Goal: Task Accomplishment & Management: Use online tool/utility

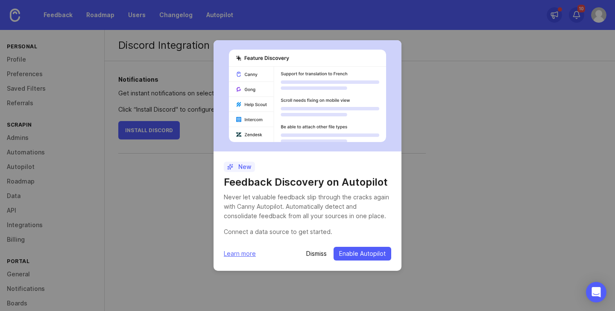
click at [313, 253] on p "Dismiss" at bounding box center [316, 253] width 21 height 9
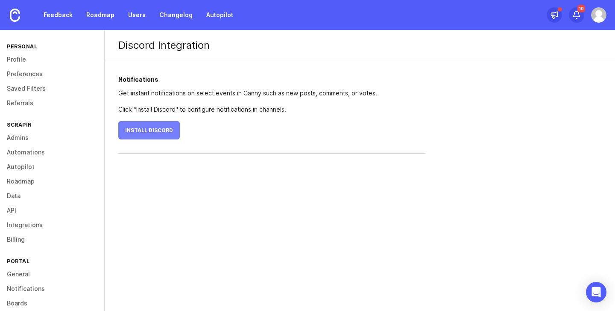
click at [155, 128] on span "Install Discord" at bounding box center [149, 130] width 48 height 6
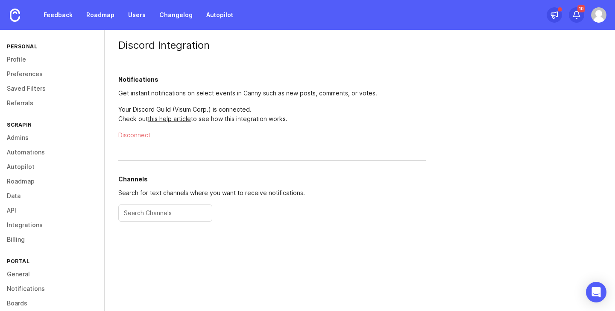
click at [188, 216] on input "text" at bounding box center [165, 212] width 83 height 9
click at [180, 212] on input "text" at bounding box center [165, 212] width 83 height 9
type input "canny-test-eduard"
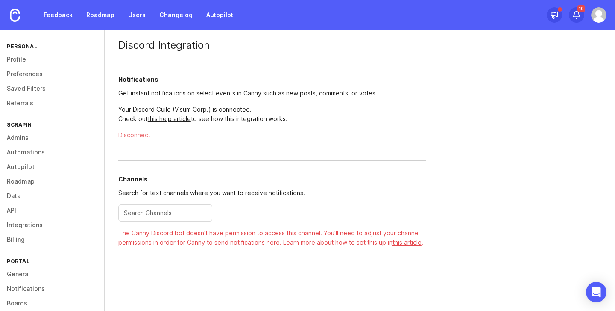
click at [152, 207] on div at bounding box center [165, 212] width 94 height 17
click at [202, 240] on div "The Canny Discord bot doesn't have permission to access this channel. You'll ne…" at bounding box center [272, 237] width 308 height 19
click at [166, 241] on div "The Canny Discord bot doesn't have permission to access this channel. You'll ne…" at bounding box center [272, 237] width 308 height 19
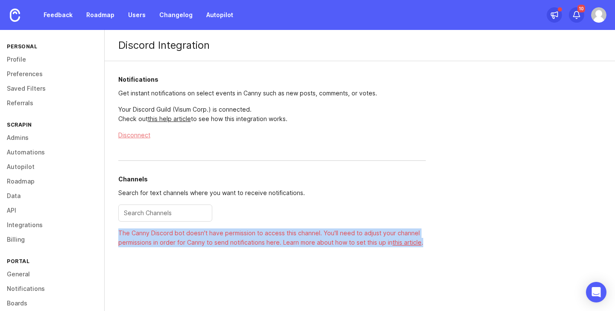
click at [166, 242] on div "The Canny Discord bot doesn't have permission to access this channel. You'll ne…" at bounding box center [272, 237] width 308 height 19
click at [151, 238] on div "The Canny Discord bot doesn't have permission to access this channel. You'll ne…" at bounding box center [272, 237] width 308 height 19
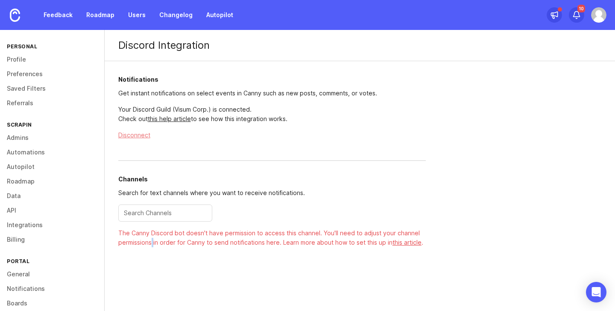
click at [151, 238] on div "The Canny Discord bot doesn't have permission to access this channel. You'll ne…" at bounding box center [272, 237] width 308 height 19
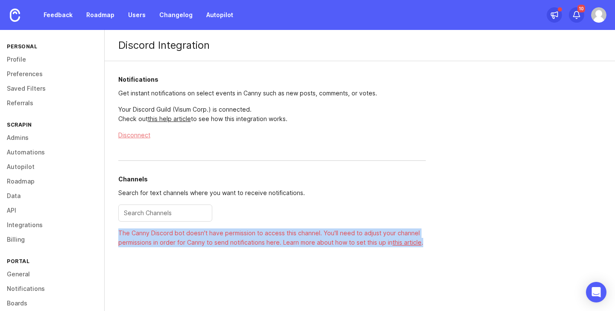
click at [151, 238] on div "The Canny Discord bot doesn't have permission to access this channel. You'll ne…" at bounding box center [272, 237] width 308 height 19
click at [140, 235] on div "The Canny Discord bot doesn't have permission to access this channel. You'll ne…" at bounding box center [272, 237] width 308 height 19
drag, startPoint x: 122, startPoint y: 233, endPoint x: 462, endPoint y: 239, distance: 339.8
click at [462, 239] on div "Discord Integration Notifications Get instant notifications on select events in…" at bounding box center [360, 149] width 511 height 238
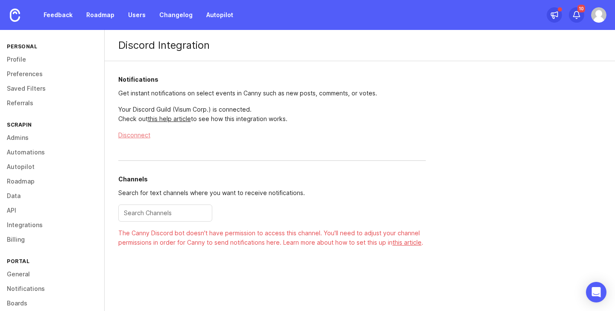
click at [461, 241] on div "Discord Integration Notifications Get instant notifications on select events in…" at bounding box center [360, 149] width 511 height 238
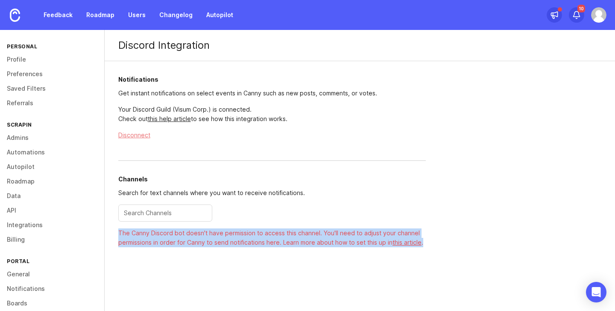
drag, startPoint x: 461, startPoint y: 244, endPoint x: 118, endPoint y: 230, distance: 343.0
click at [118, 230] on div "Discord Integration Notifications Get instant notifications on select events in…" at bounding box center [360, 149] width 511 height 238
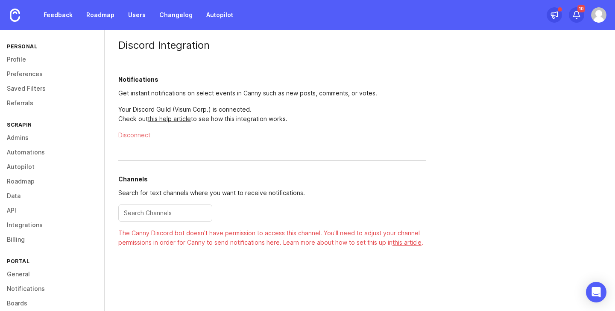
click at [144, 218] on div at bounding box center [165, 212] width 94 height 17
type input "test"
type input "canny-notifications"
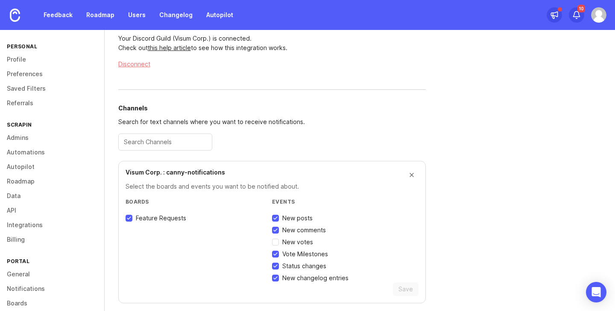
scroll to position [77, 0]
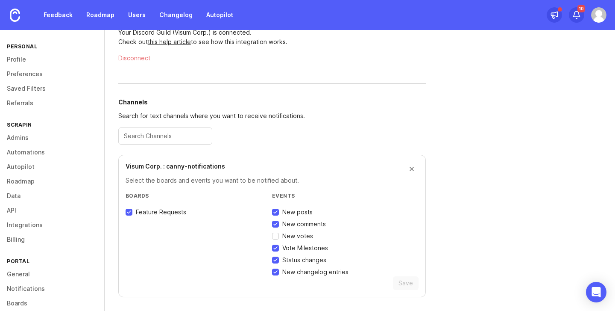
click at [276, 238] on input "New votes" at bounding box center [275, 235] width 7 height 7
checkbox input "true"
click at [406, 282] on span "Save" at bounding box center [406, 283] width 15 height 9
